Goal: Find specific page/section: Find specific page/section

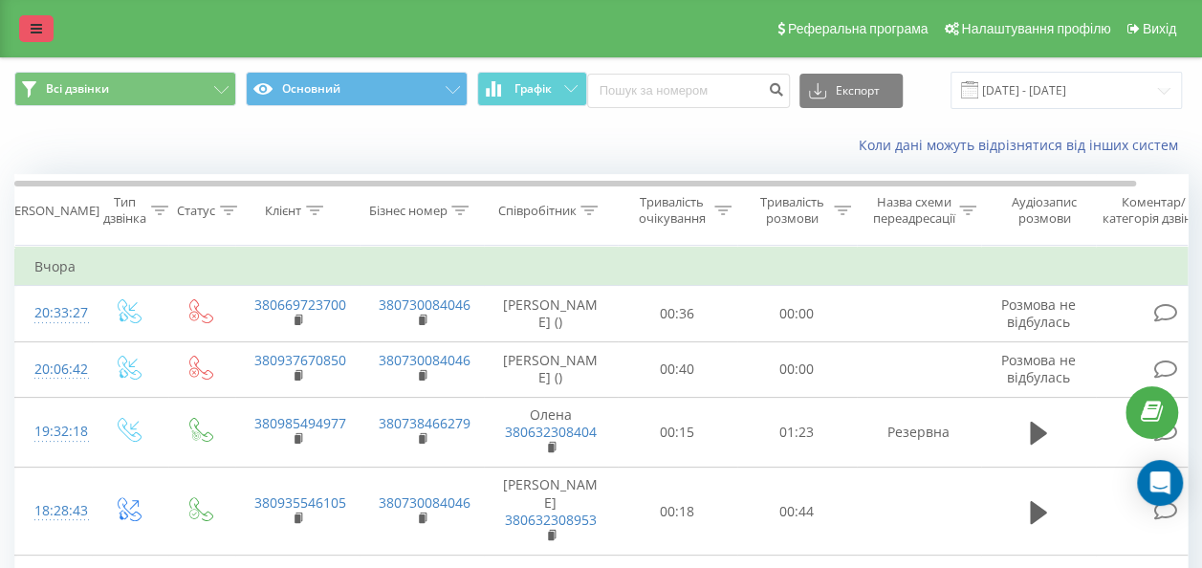
click at [19, 30] on div "Реферальна програма Налаштування профілю Вихід" at bounding box center [601, 28] width 1202 height 57
click at [31, 30] on icon at bounding box center [36, 28] width 11 height 13
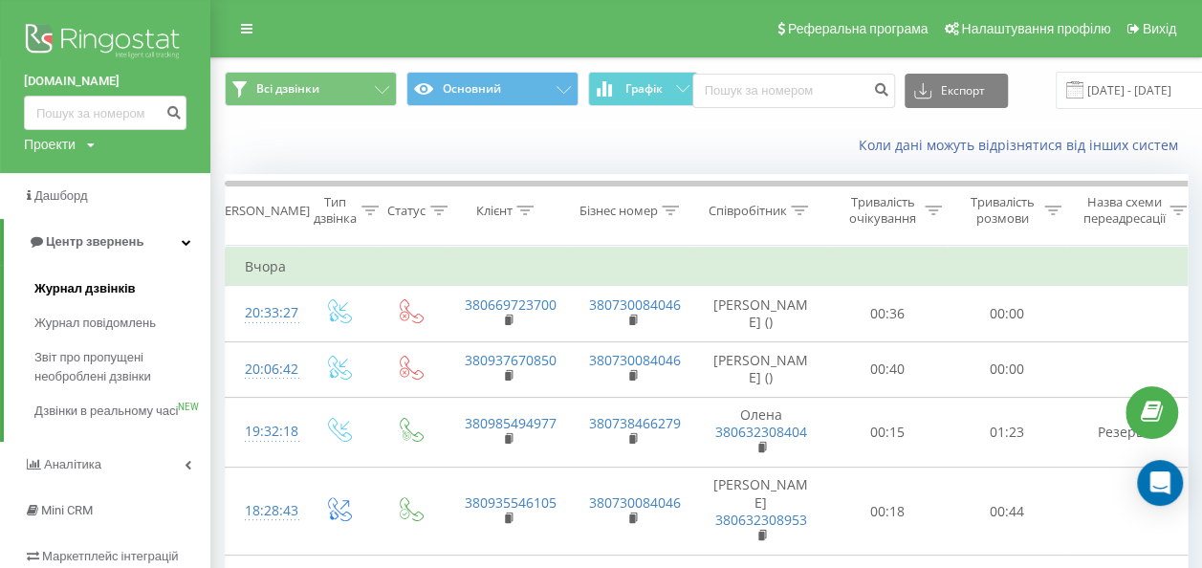
click at [113, 291] on span "Журнал дзвінків" at bounding box center [84, 288] width 101 height 19
